Goal: Navigation & Orientation: Find specific page/section

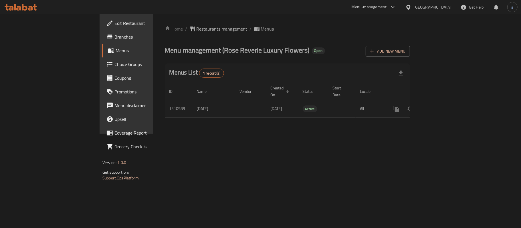
click at [438, 5] on div "[GEOGRAPHIC_DATA]" at bounding box center [433, 7] width 38 height 6
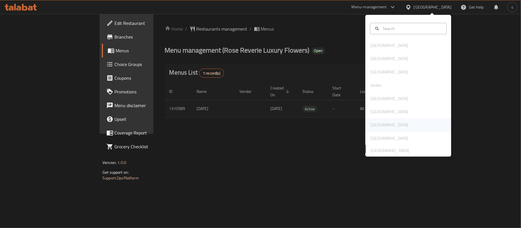
click at [373, 125] on div "[GEOGRAPHIC_DATA]" at bounding box center [390, 125] width 38 height 6
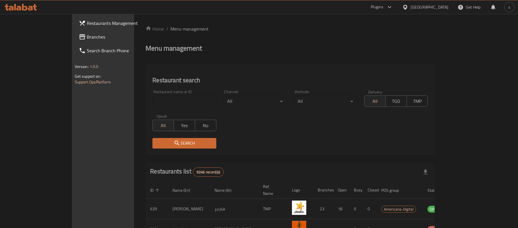
click at [87, 37] on span "Branches" at bounding box center [120, 36] width 67 height 7
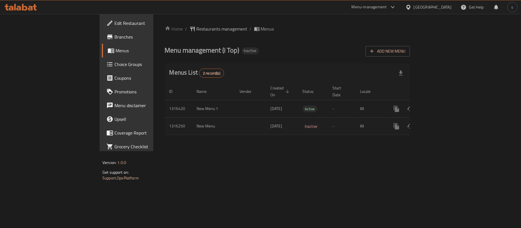
click at [298, 102] on td "Active" at bounding box center [313, 108] width 30 height 17
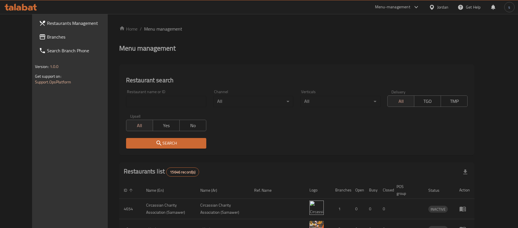
click at [443, 7] on div "Jordan" at bounding box center [442, 7] width 11 height 6
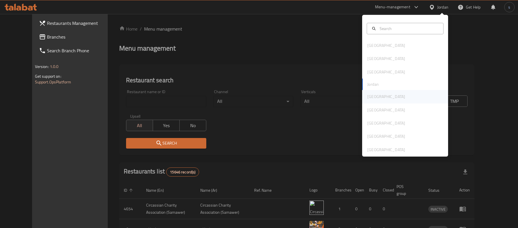
click at [367, 97] on div "[GEOGRAPHIC_DATA]" at bounding box center [386, 97] width 38 height 6
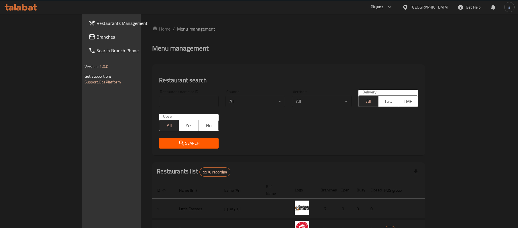
click at [444, 6] on div "[GEOGRAPHIC_DATA]" at bounding box center [429, 7] width 38 height 6
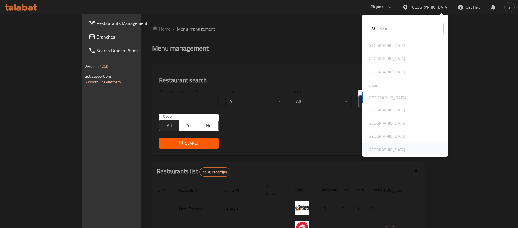
click at [386, 151] on div "[GEOGRAPHIC_DATA]" at bounding box center [386, 150] width 38 height 6
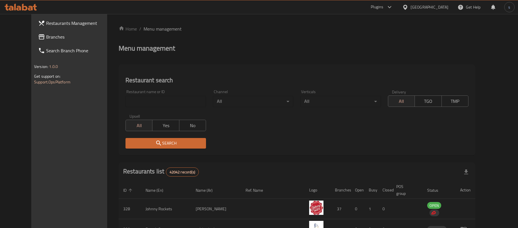
click at [440, 8] on div "[GEOGRAPHIC_DATA]" at bounding box center [429, 7] width 38 height 6
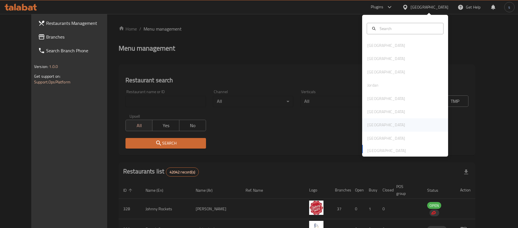
click at [367, 125] on div "[GEOGRAPHIC_DATA]" at bounding box center [386, 125] width 38 height 6
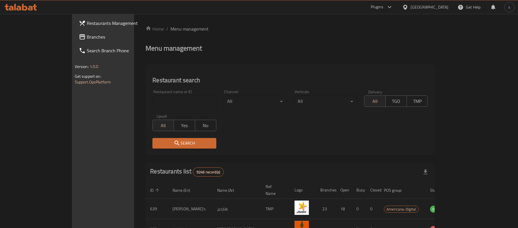
click at [444, 6] on div "[GEOGRAPHIC_DATA]" at bounding box center [429, 7] width 38 height 6
click at [145, 31] on link "Home" at bounding box center [154, 28] width 18 height 7
